Goal: Transaction & Acquisition: Purchase product/service

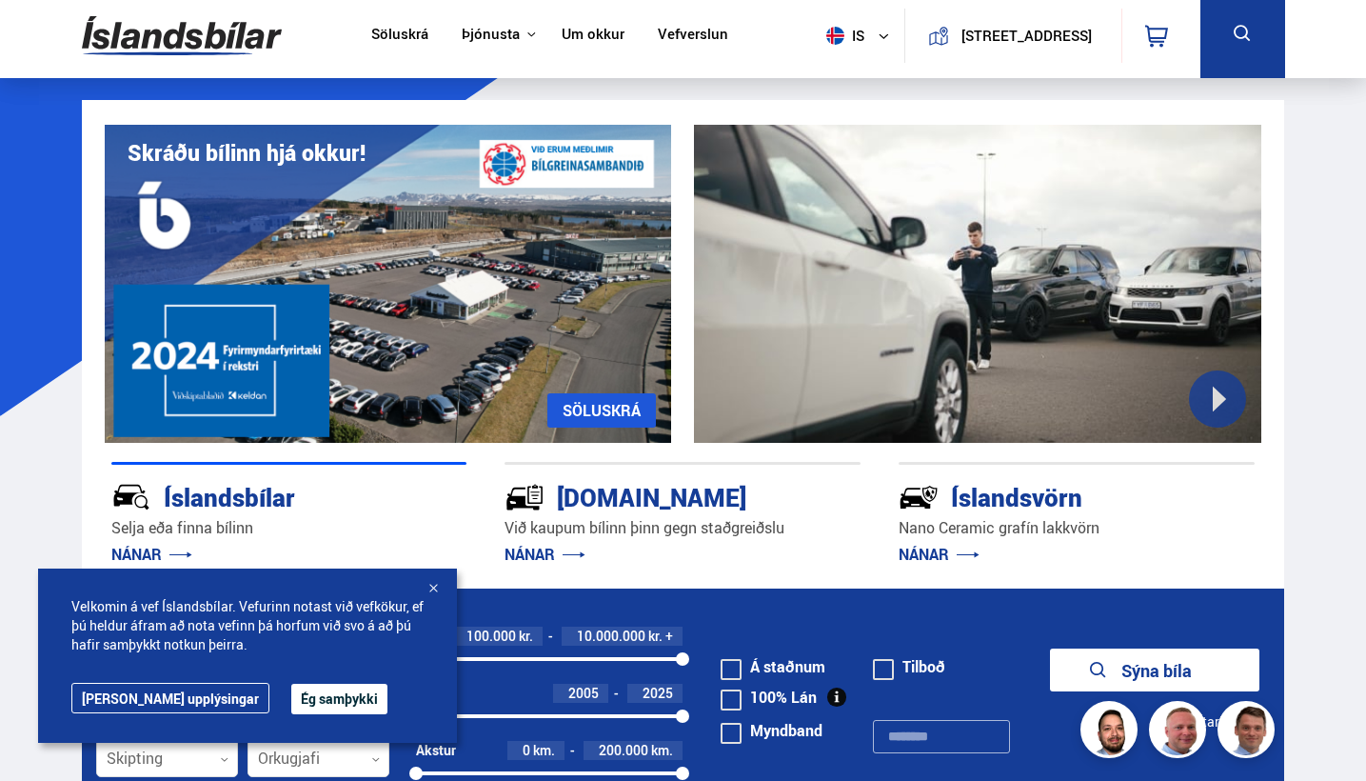
scroll to position [7, 0]
click at [441, 588] on div at bounding box center [433, 589] width 19 height 19
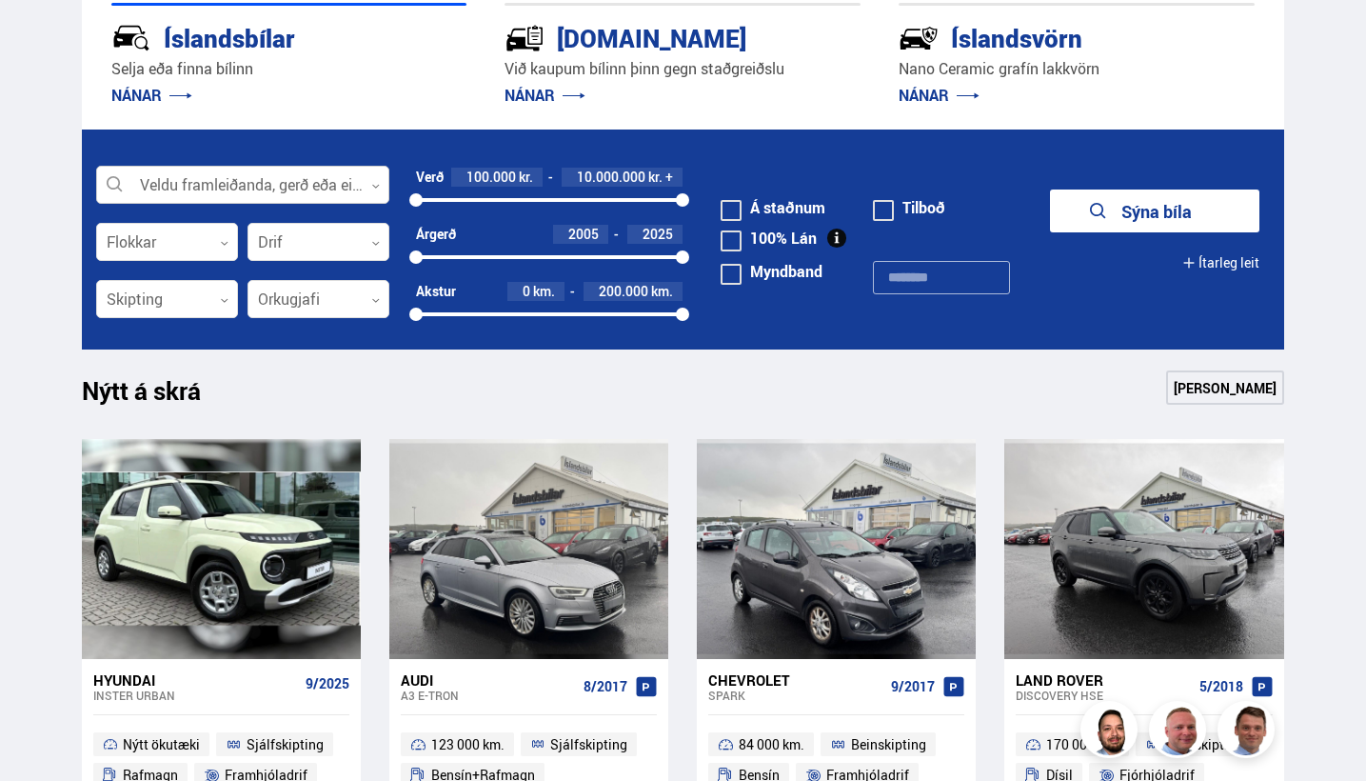
scroll to position [0, 0]
click at [349, 183] on div at bounding box center [242, 186] width 293 height 38
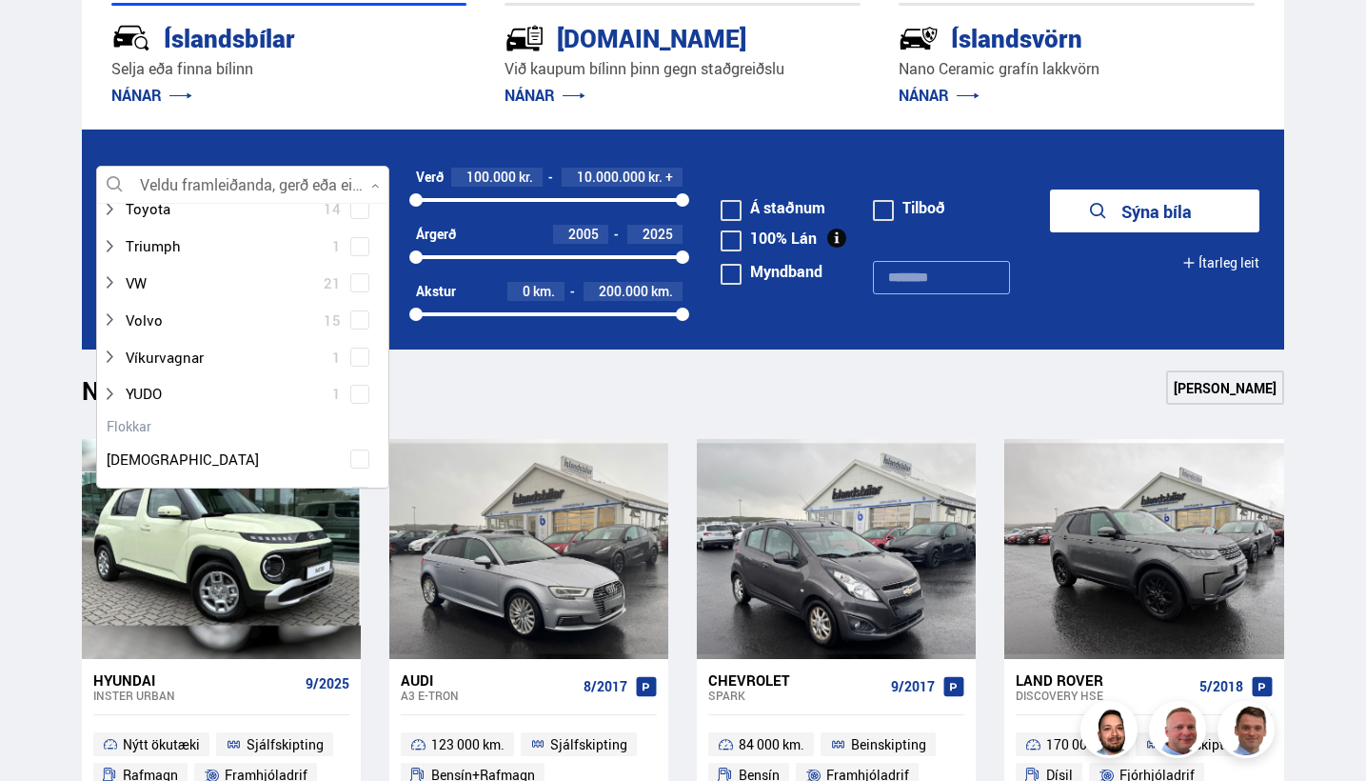
scroll to position [1484, 0]
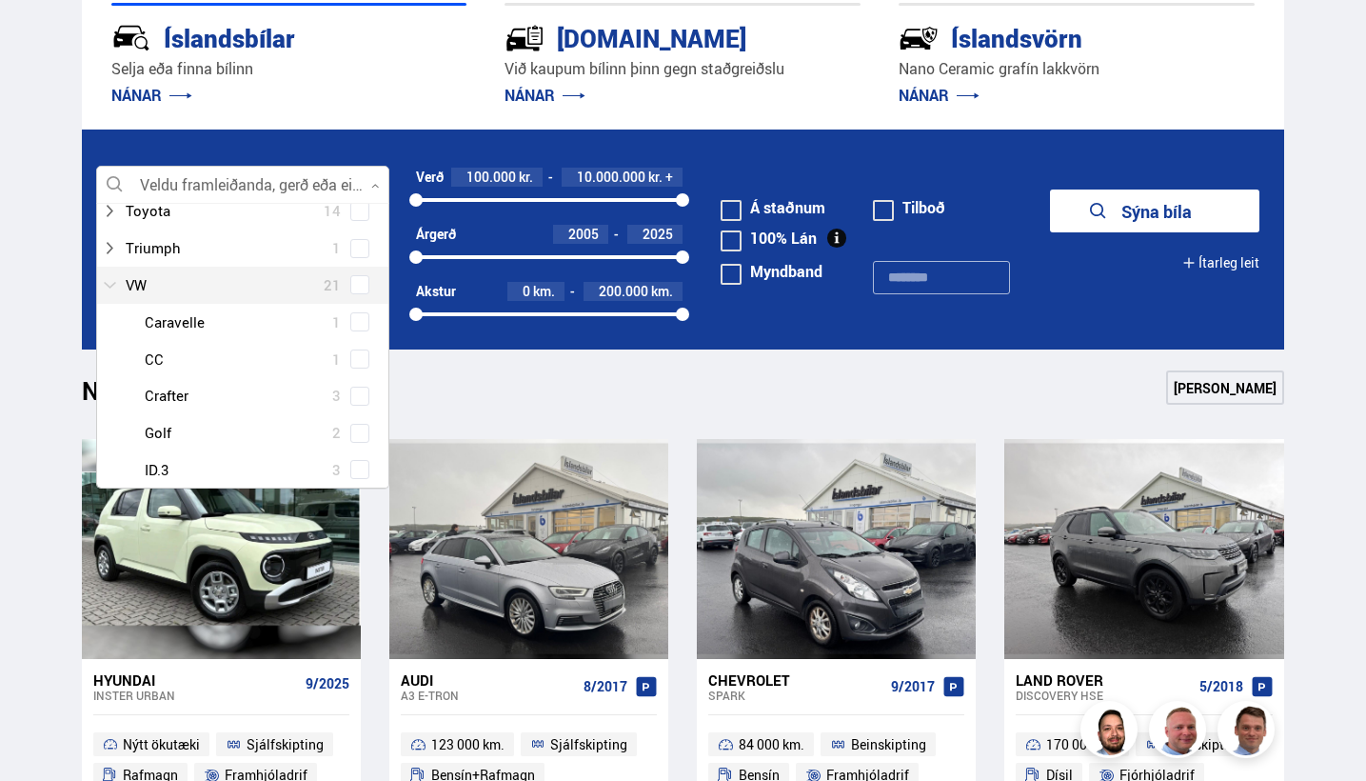
click at [168, 271] on div at bounding box center [224, 285] width 244 height 28
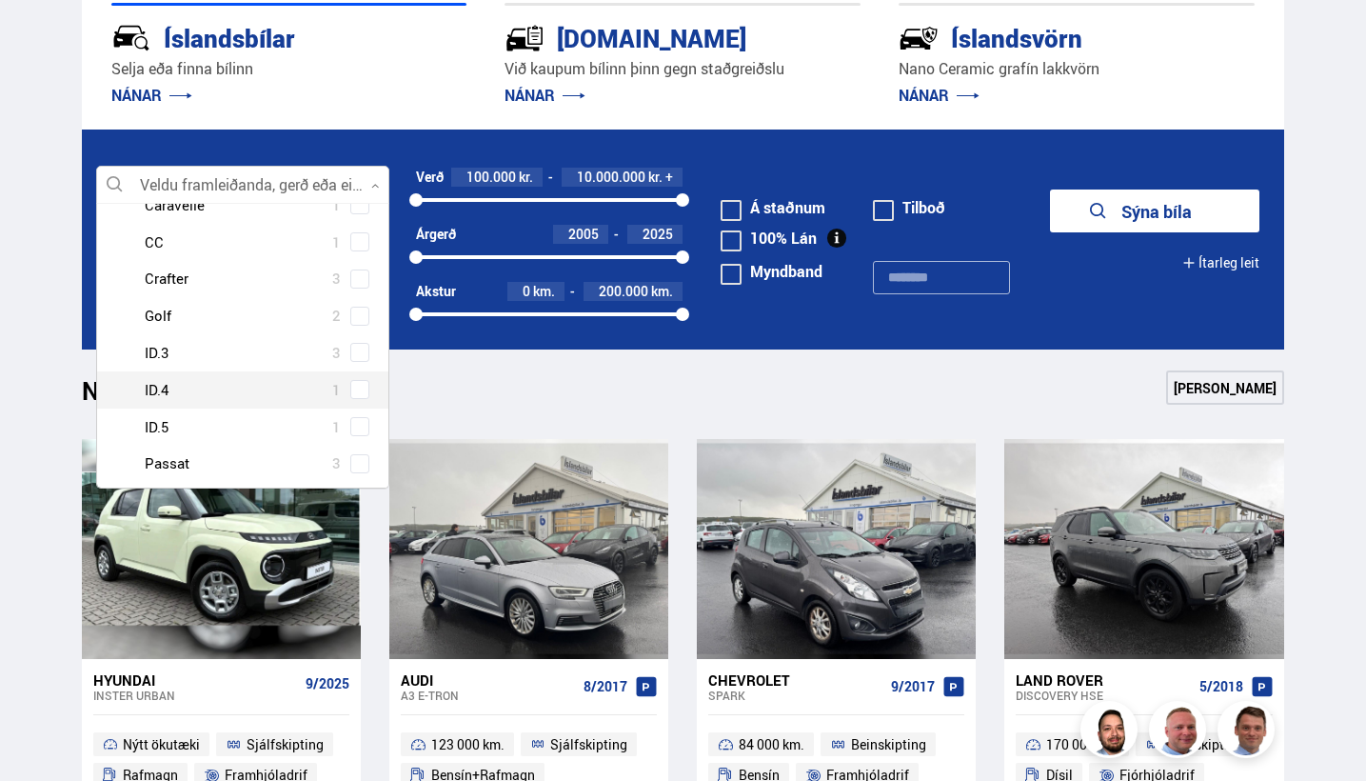
scroll to position [1633, 0]
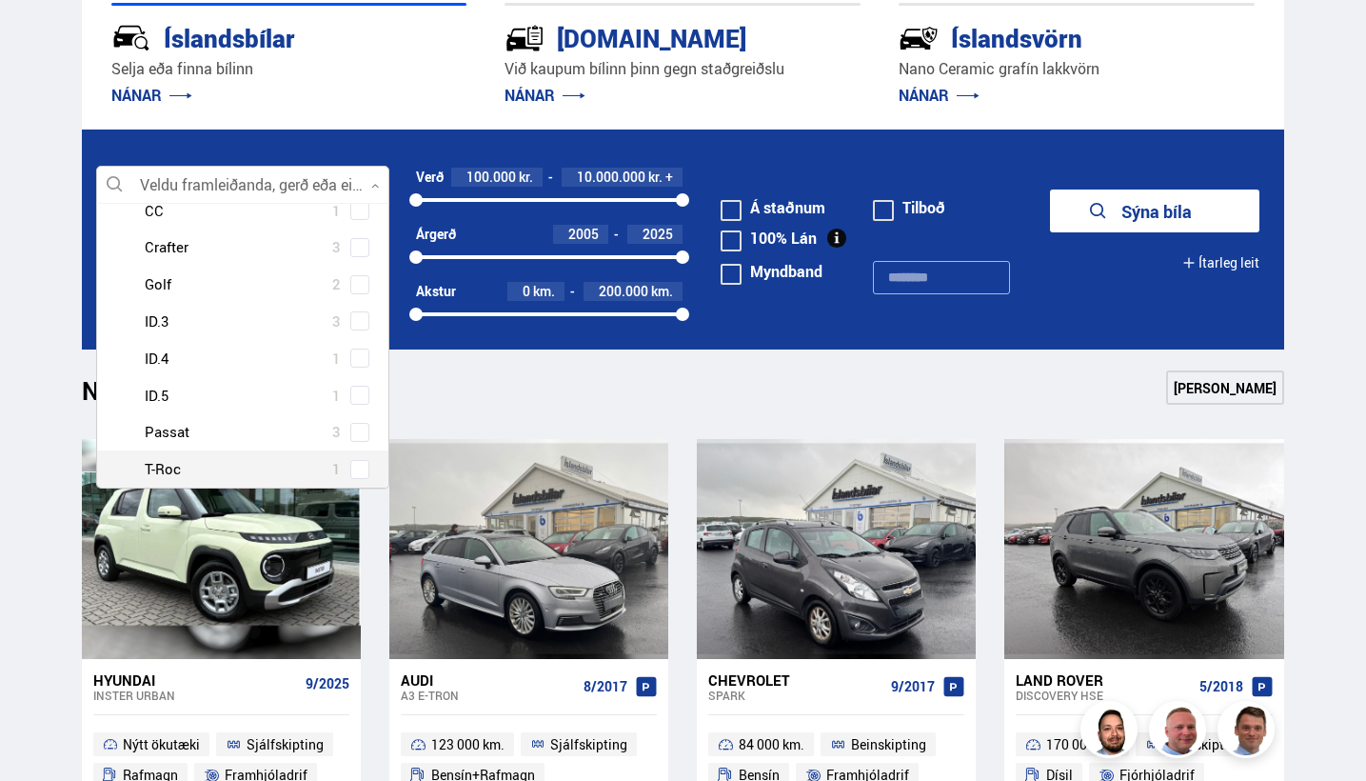
click at [223, 455] on div at bounding box center [262, 469] width 244 height 28
click at [214, 418] on div at bounding box center [262, 432] width 244 height 28
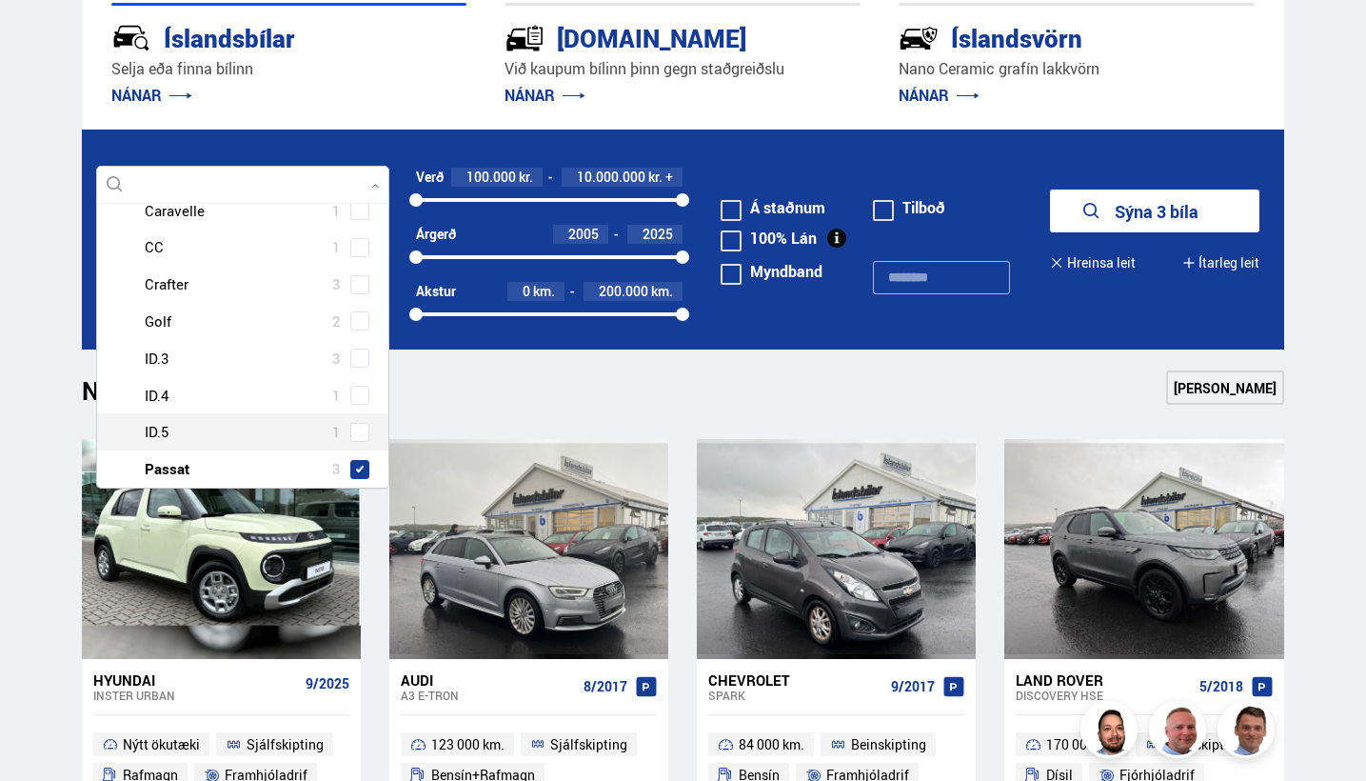
click at [352, 393] on div "VW Caravelle 1 VW CC 1 VW Crafter 3 VW Golf 2 VW ID.3 3 VW ID.4 1 VW ID.5 1 VW …" at bounding box center [242, 432] width 291 height 480
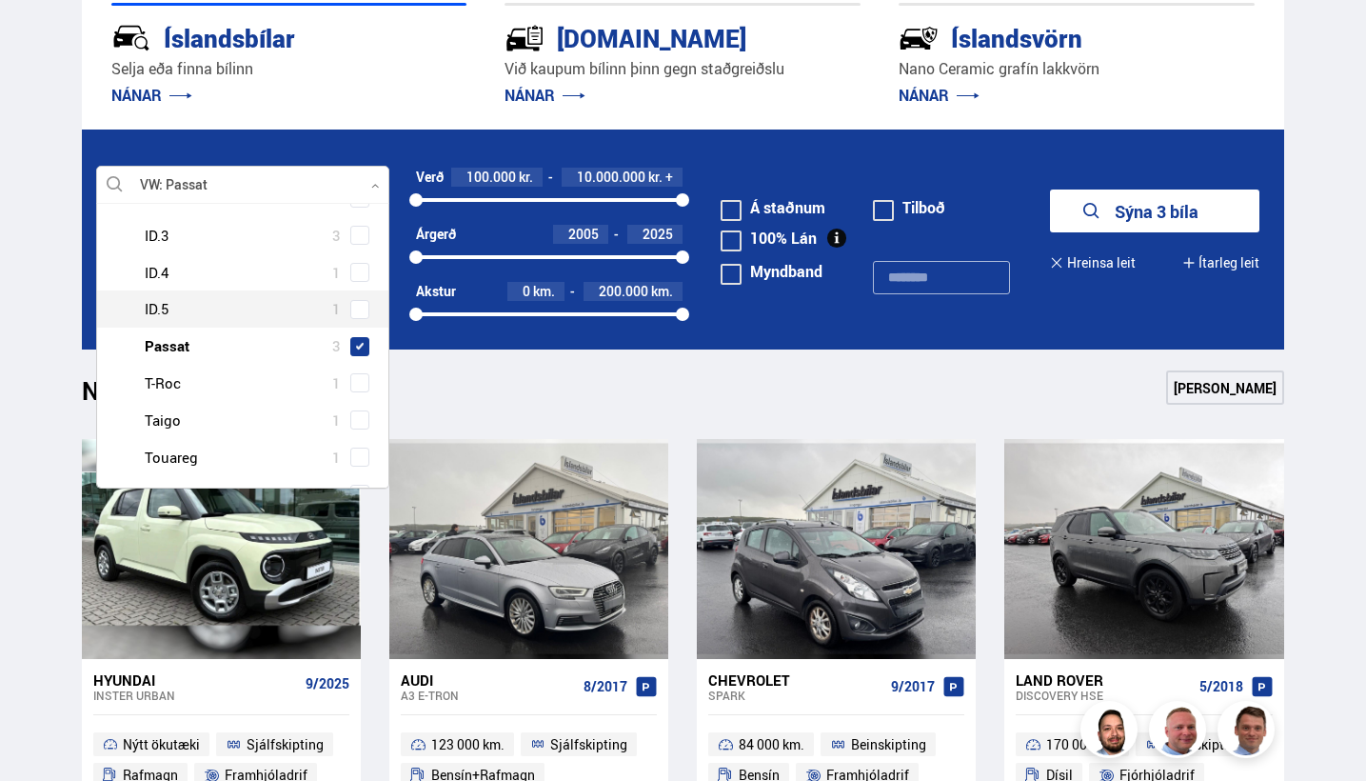
scroll to position [1755, 0]
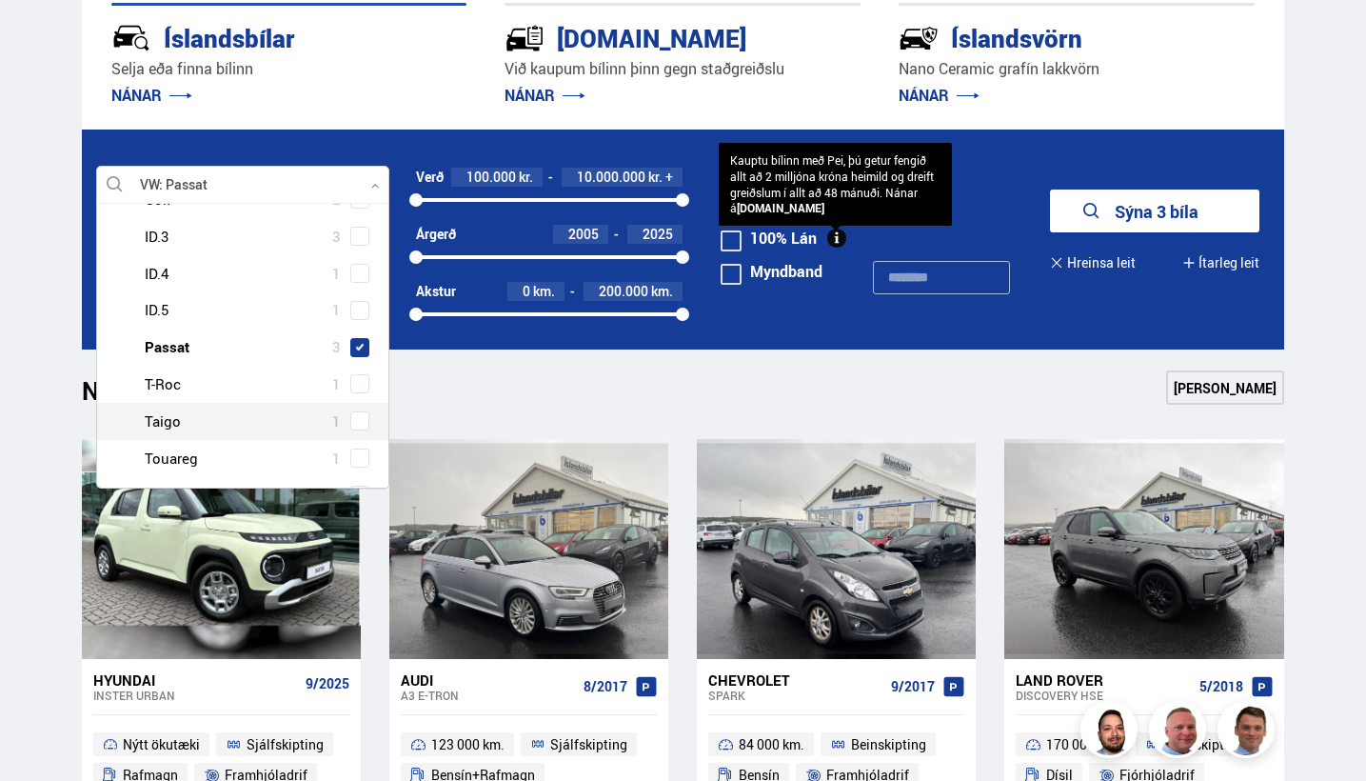
click at [1118, 216] on button "Sýna 3 bíla" at bounding box center [1154, 210] width 209 height 43
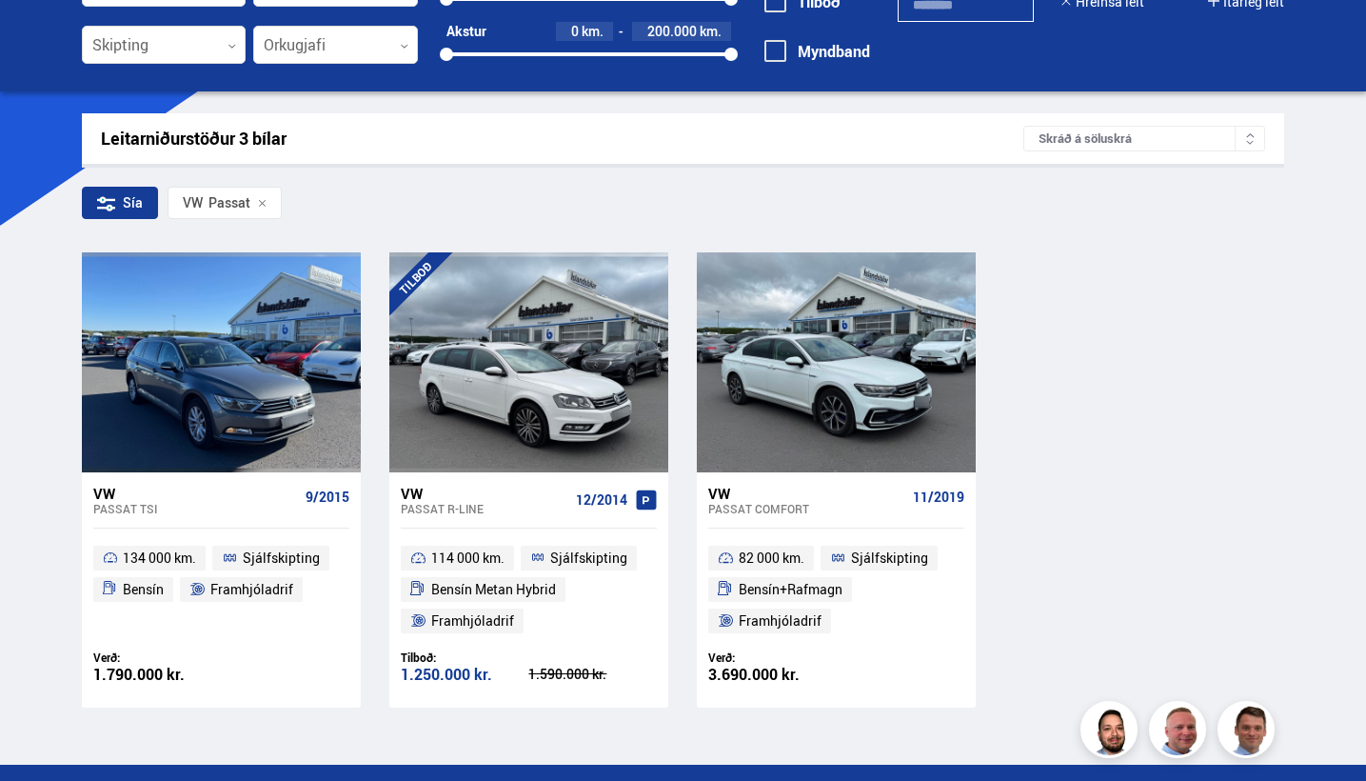
scroll to position [222, 0]
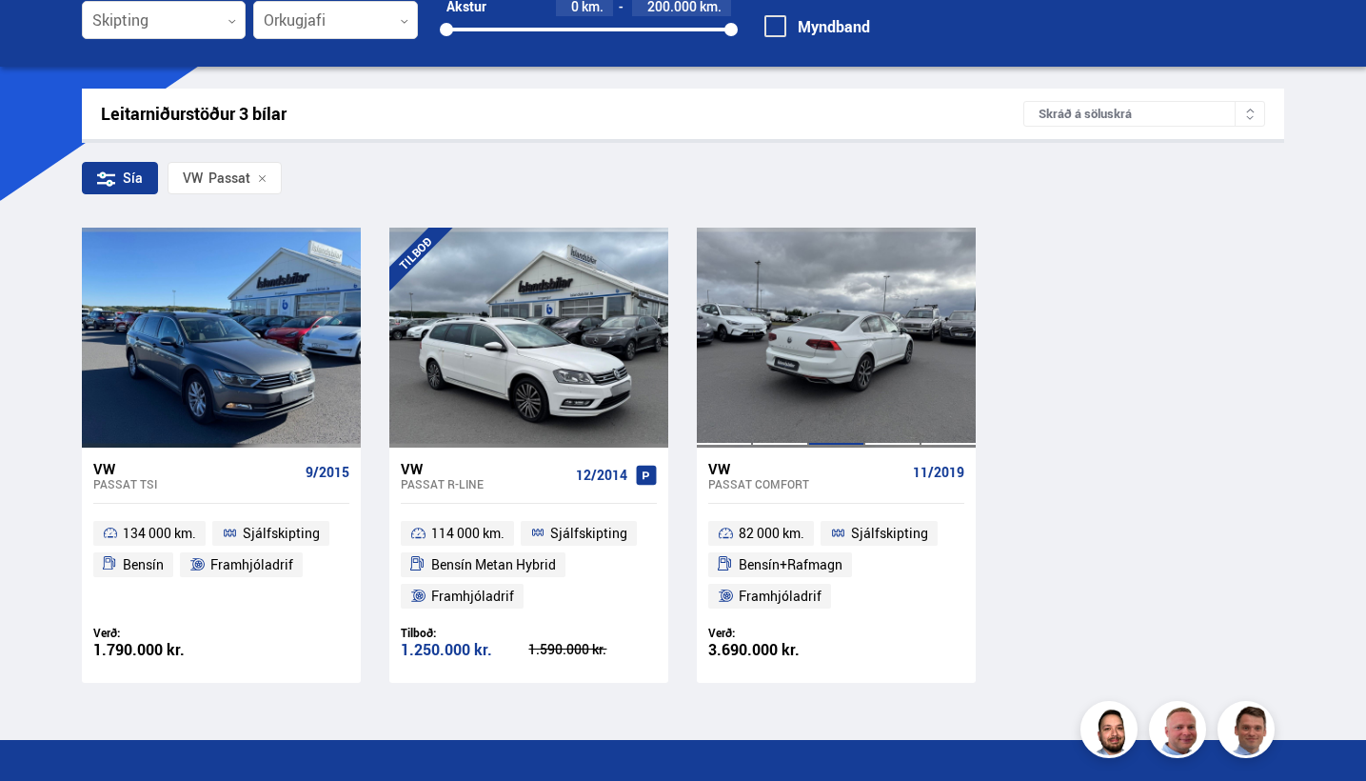
click at [863, 345] on div at bounding box center [836, 337] width 56 height 219
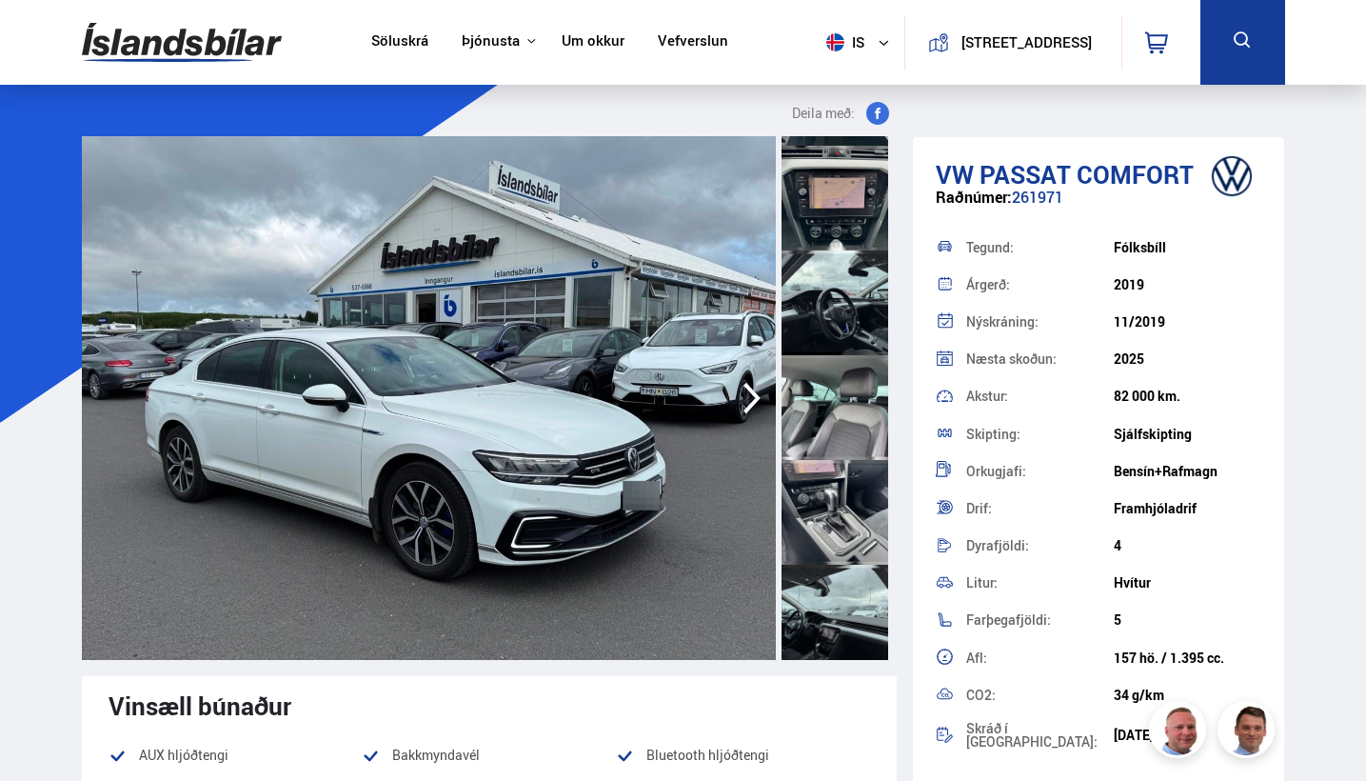
scroll to position [1034, 0]
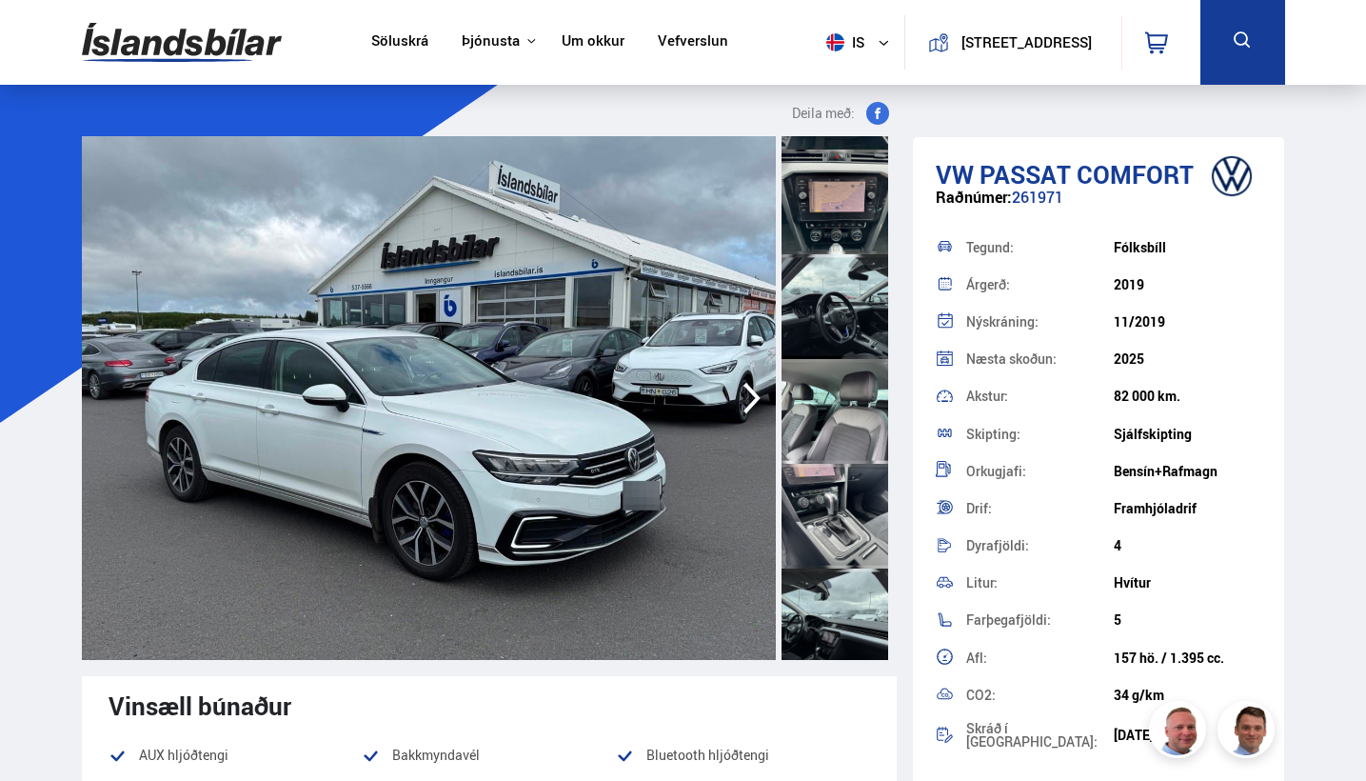
click at [846, 219] on div at bounding box center [835, 201] width 107 height 105
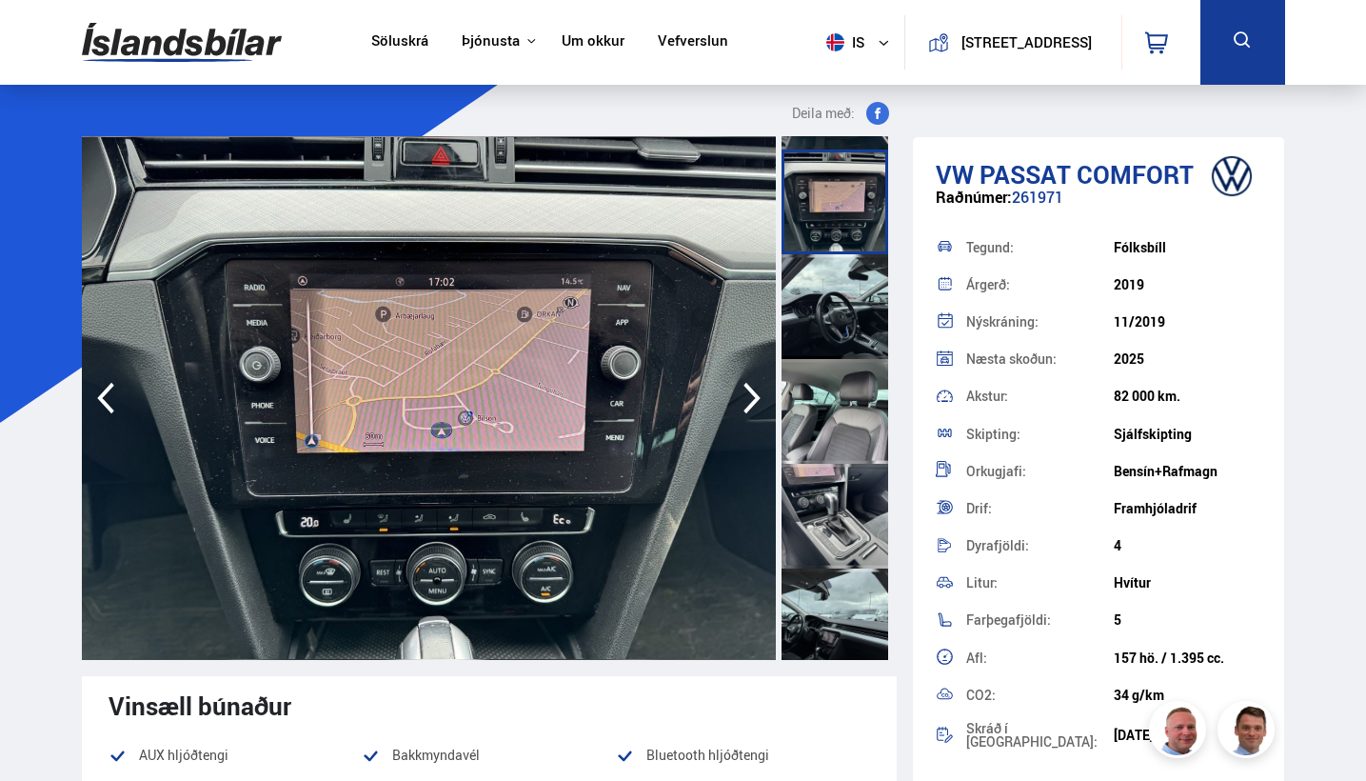
click at [836, 307] on div at bounding box center [835, 306] width 107 height 105
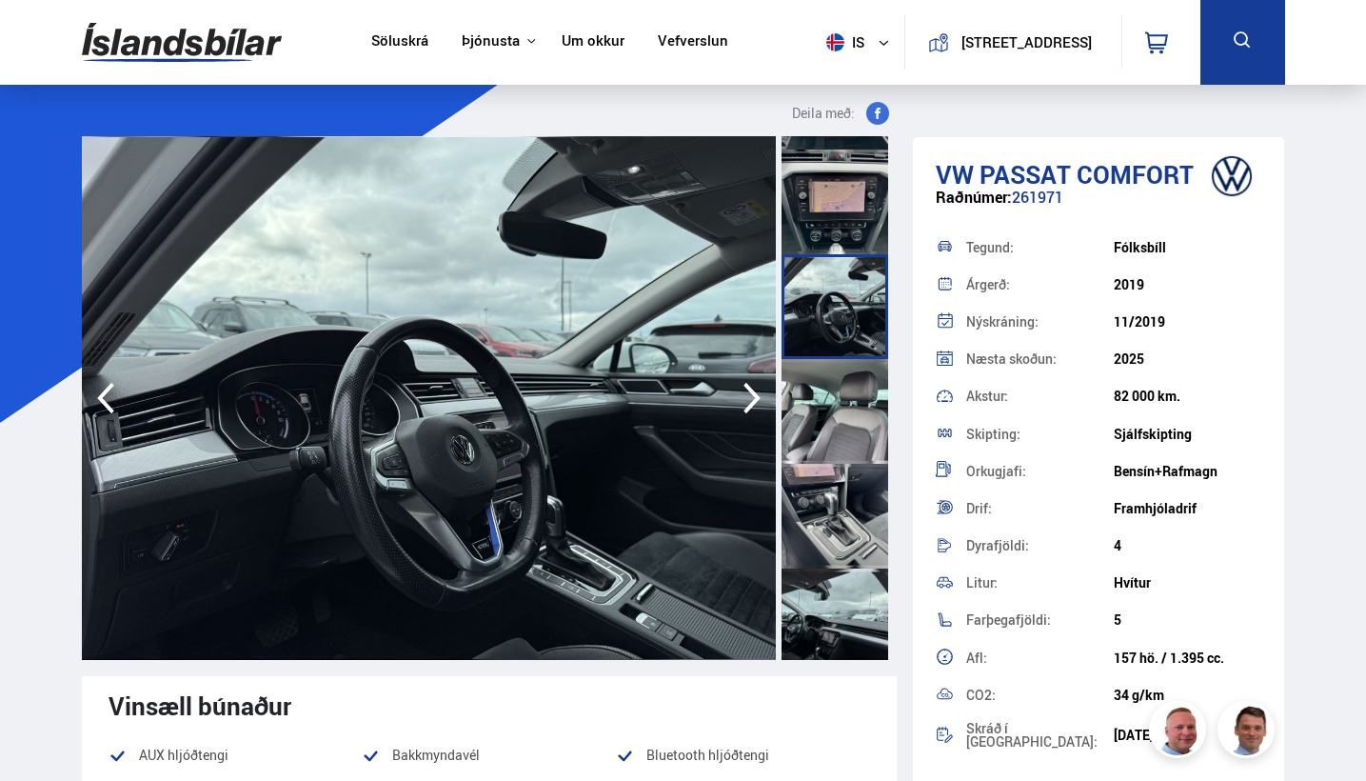
click at [836, 413] on div at bounding box center [835, 411] width 107 height 105
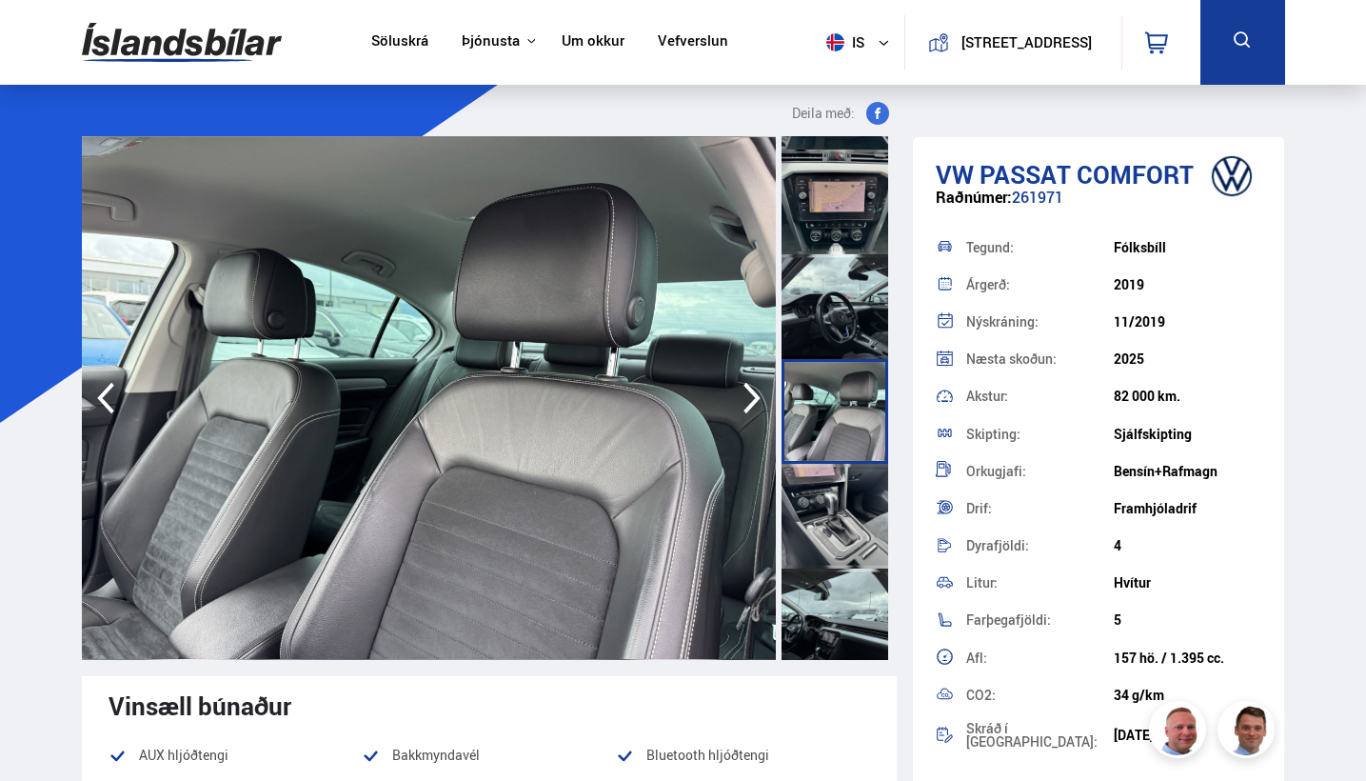
click at [839, 492] on div at bounding box center [835, 516] width 107 height 105
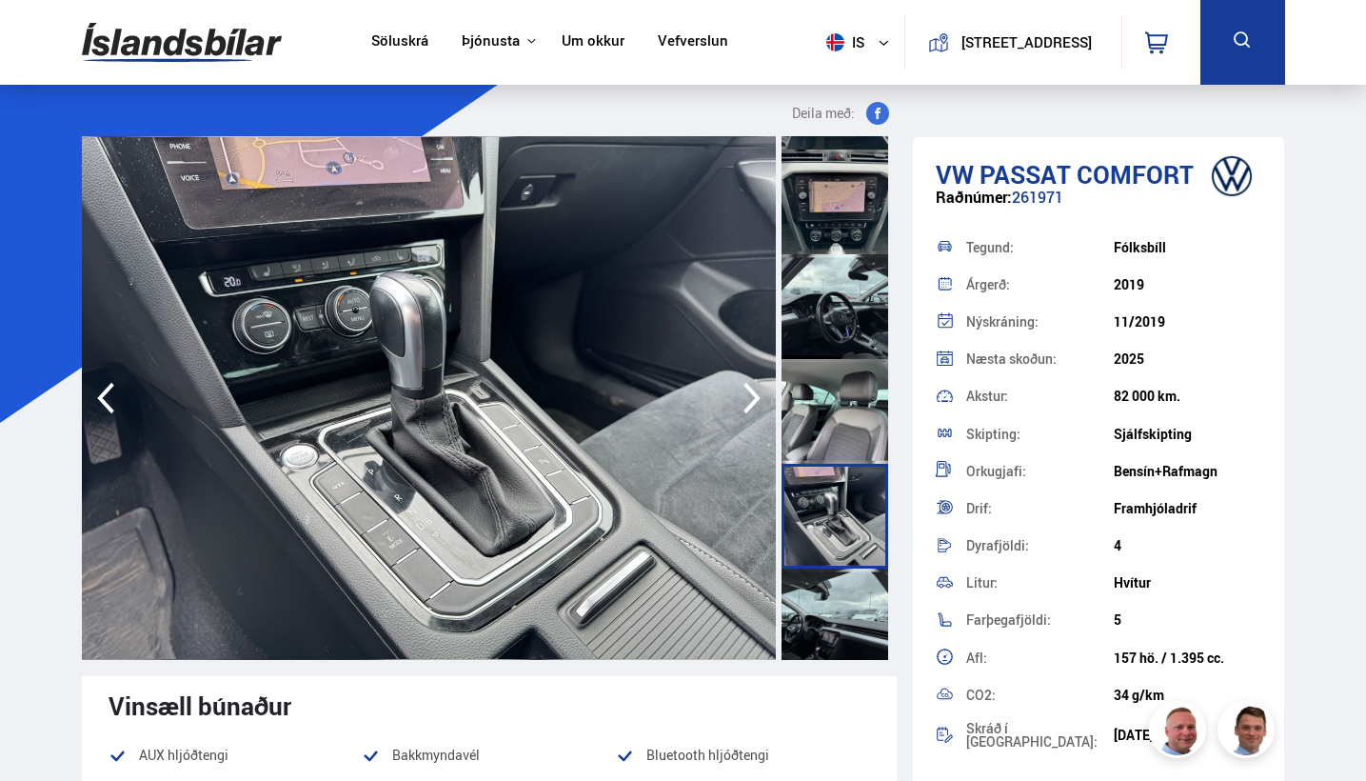
click at [831, 412] on div at bounding box center [835, 411] width 107 height 105
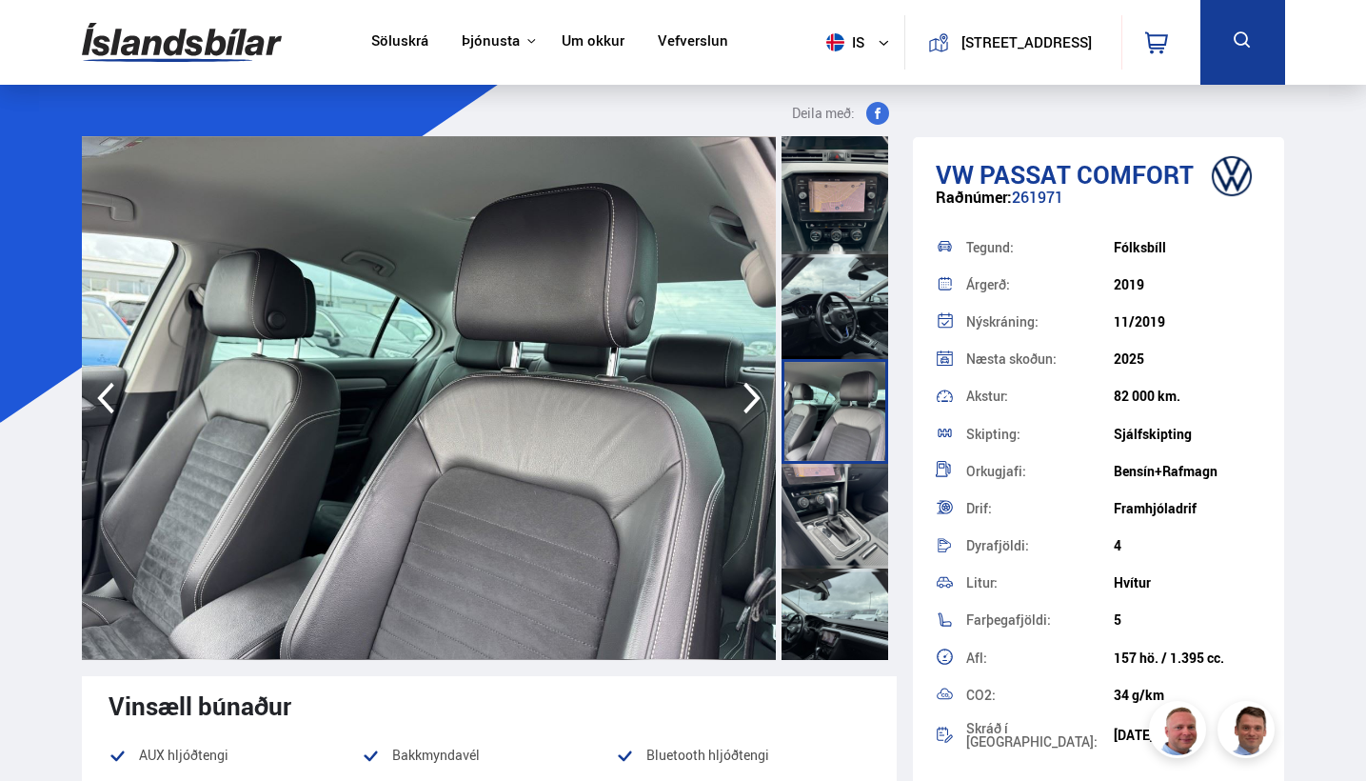
click at [830, 591] on div at bounding box center [835, 620] width 107 height 105
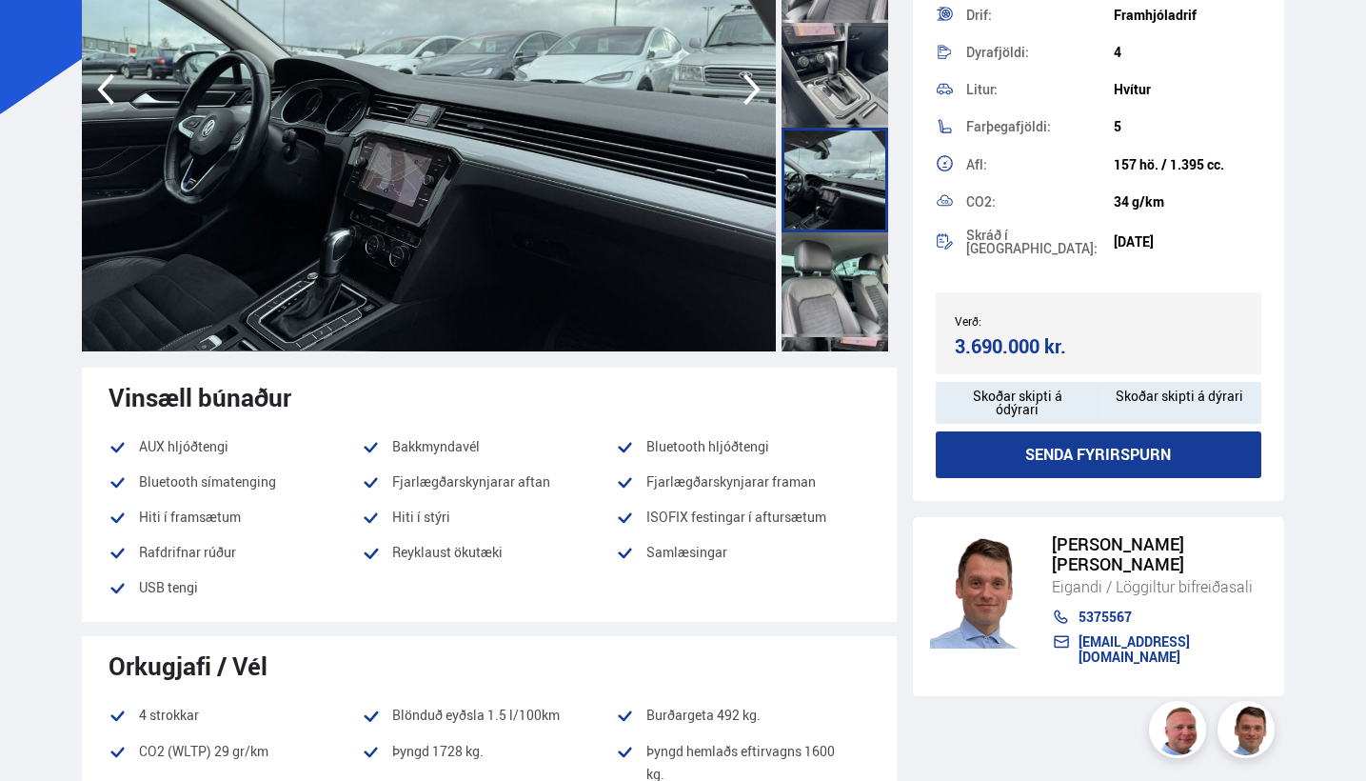
scroll to position [307, 0]
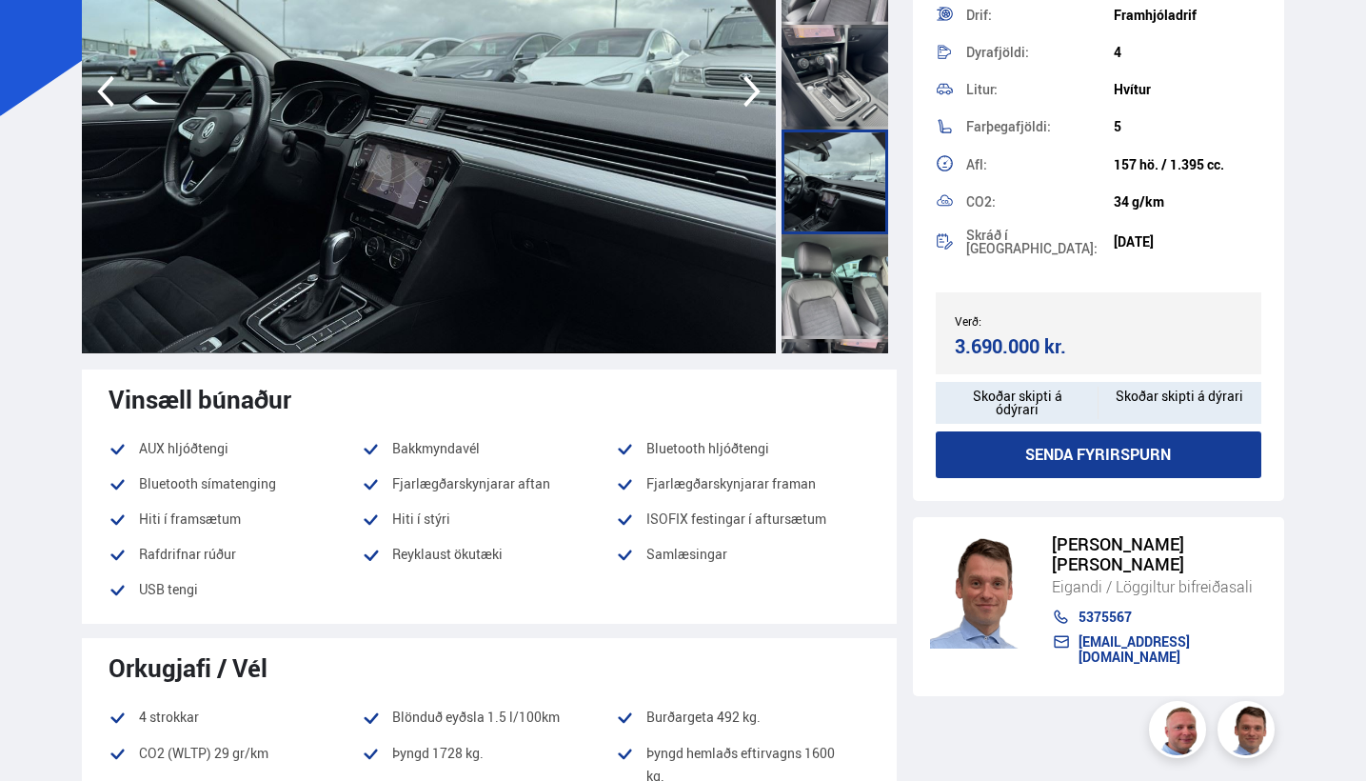
click at [1114, 471] on button "Senda fyrirspurn" at bounding box center [1099, 454] width 326 height 47
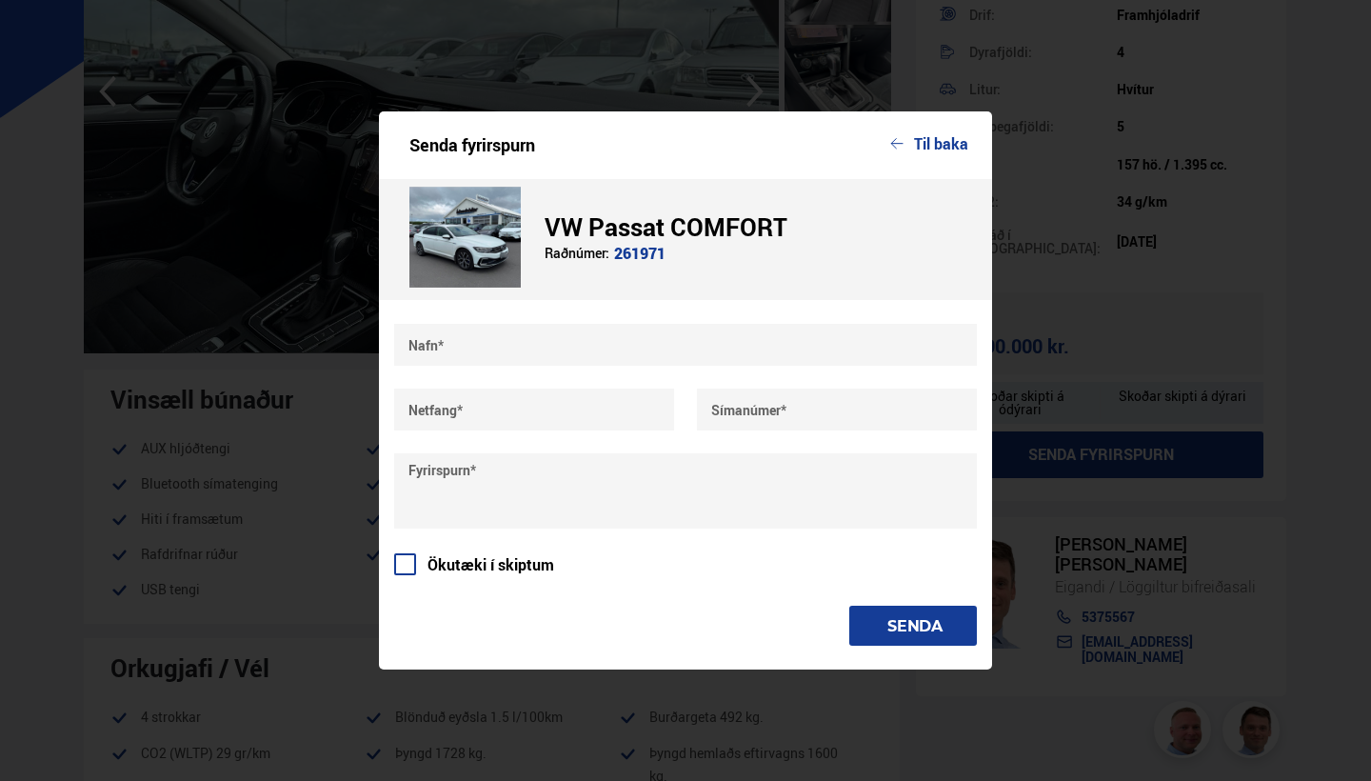
click at [954, 144] on button "Til baka" at bounding box center [929, 143] width 78 height 17
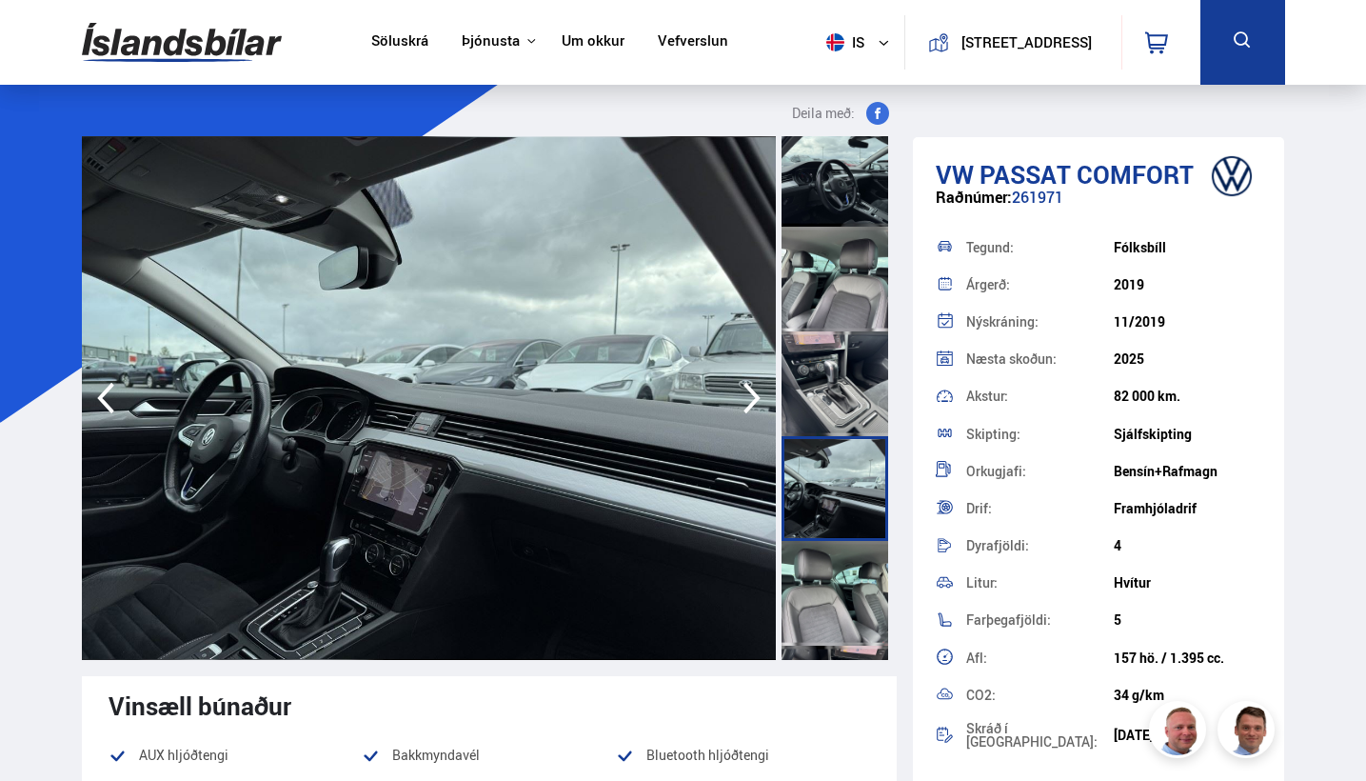
scroll to position [0, 0]
